Goal: Check status: Check status

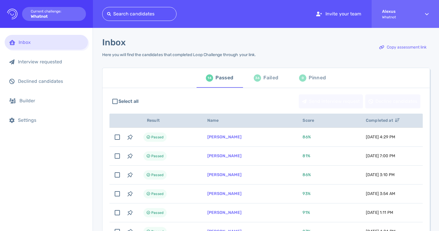
click at [267, 76] on div "Failed" at bounding box center [270, 77] width 15 height 9
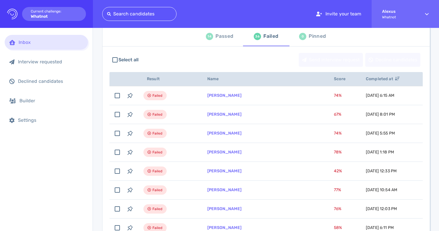
scroll to position [44, 0]
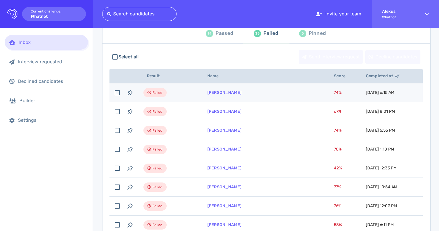
click at [231, 95] on td "[PERSON_NAME]" at bounding box center [263, 92] width 127 height 19
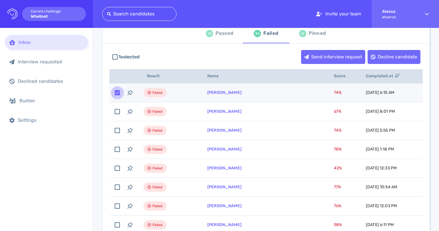
click at [118, 91] on input "checkbox" at bounding box center [117, 92] width 13 height 13
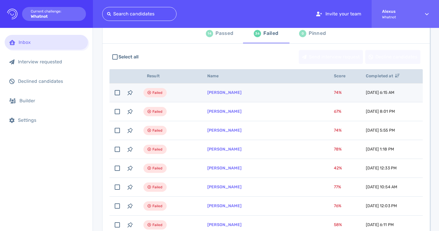
click at [153, 94] on span "Failed" at bounding box center [157, 92] width 10 height 7
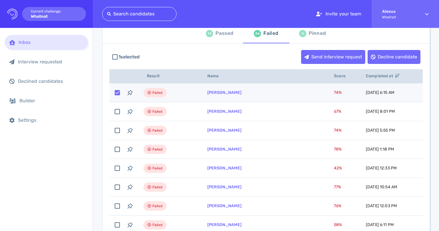
click at [120, 95] on input "checkbox" at bounding box center [117, 92] width 13 height 13
checkbox input "false"
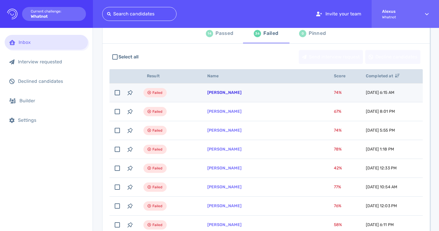
click at [214, 94] on link "[PERSON_NAME]" at bounding box center [224, 92] width 34 height 5
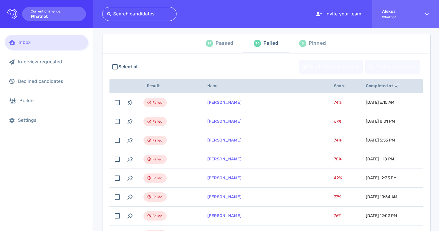
scroll to position [34, 0]
click at [214, 48] on div "14 Passed" at bounding box center [219, 43] width 27 height 16
